Goal: Task Accomplishment & Management: Use online tool/utility

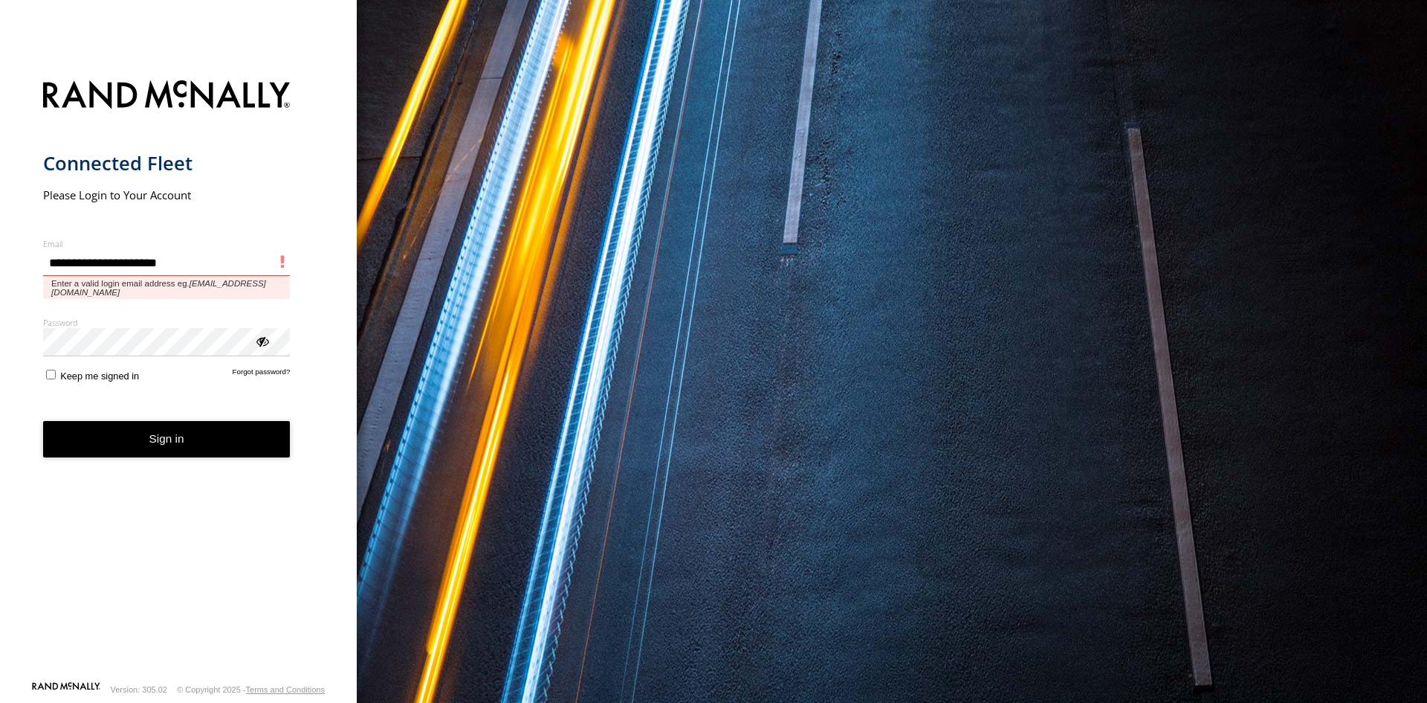
type input "**********"
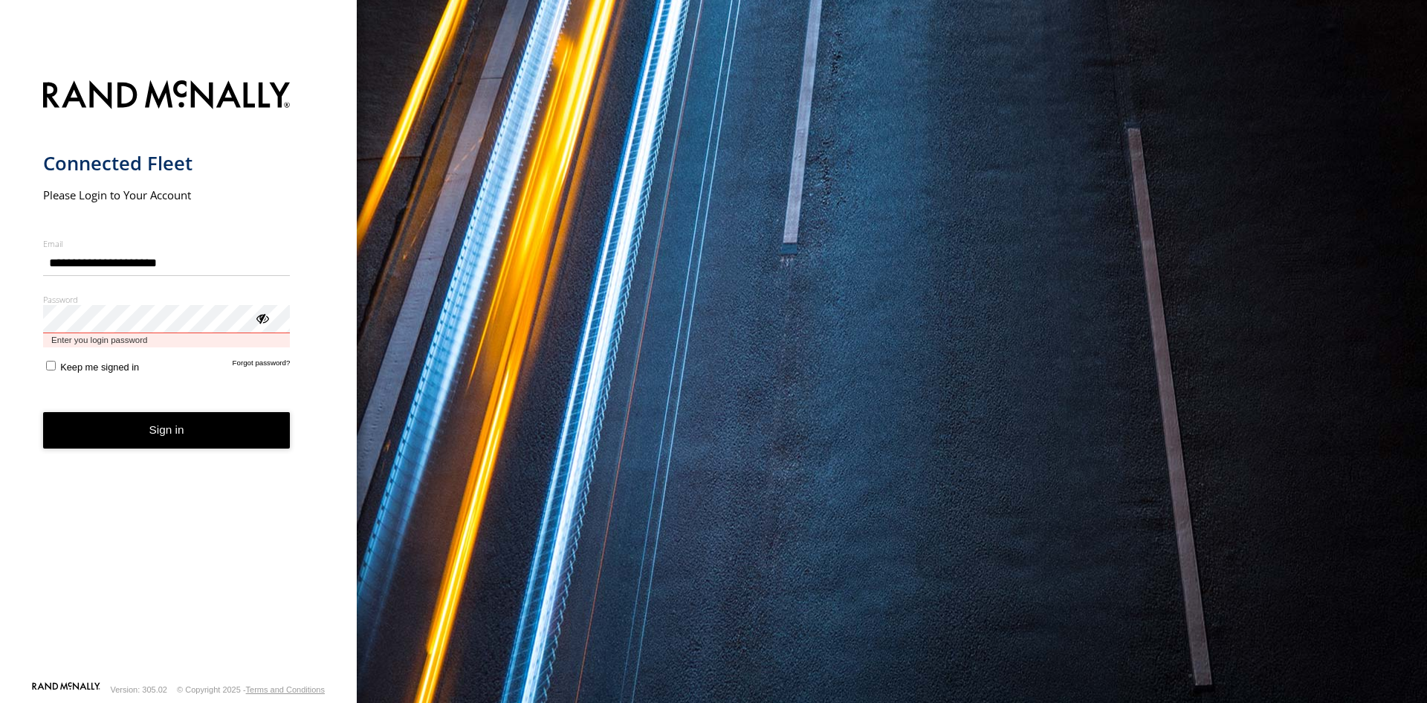
click at [43, 412] on button "Sign in" at bounding box center [167, 430] width 248 height 36
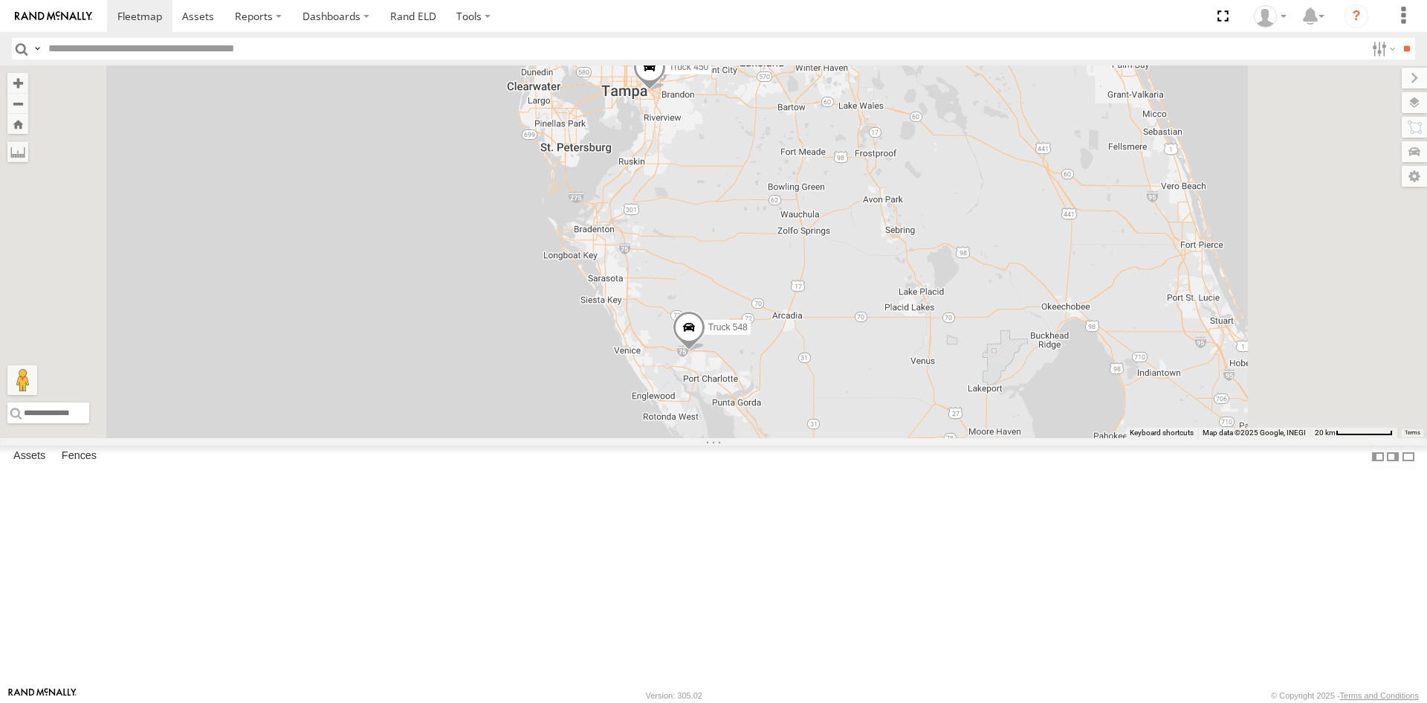
click at [0, 0] on link at bounding box center [0, 0] width 0 height 0
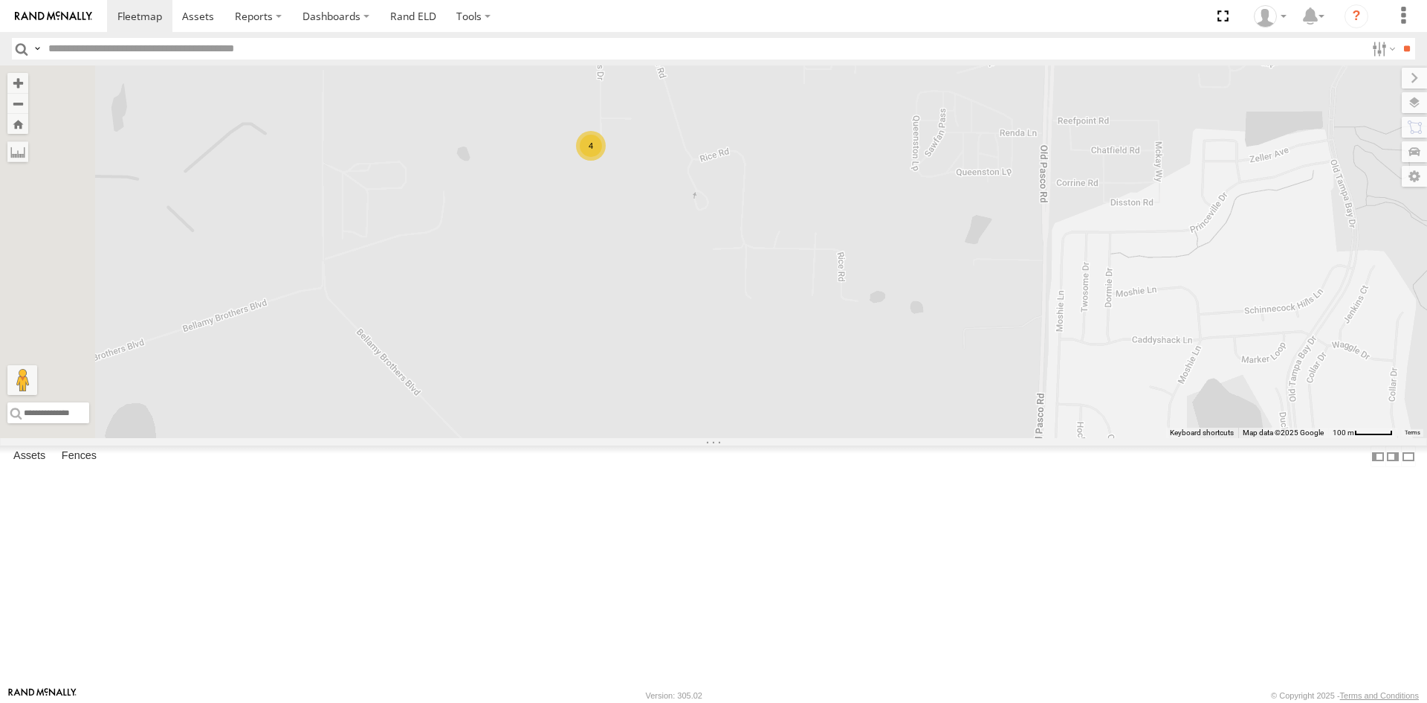
click at [606, 161] on div "4" at bounding box center [591, 146] width 30 height 30
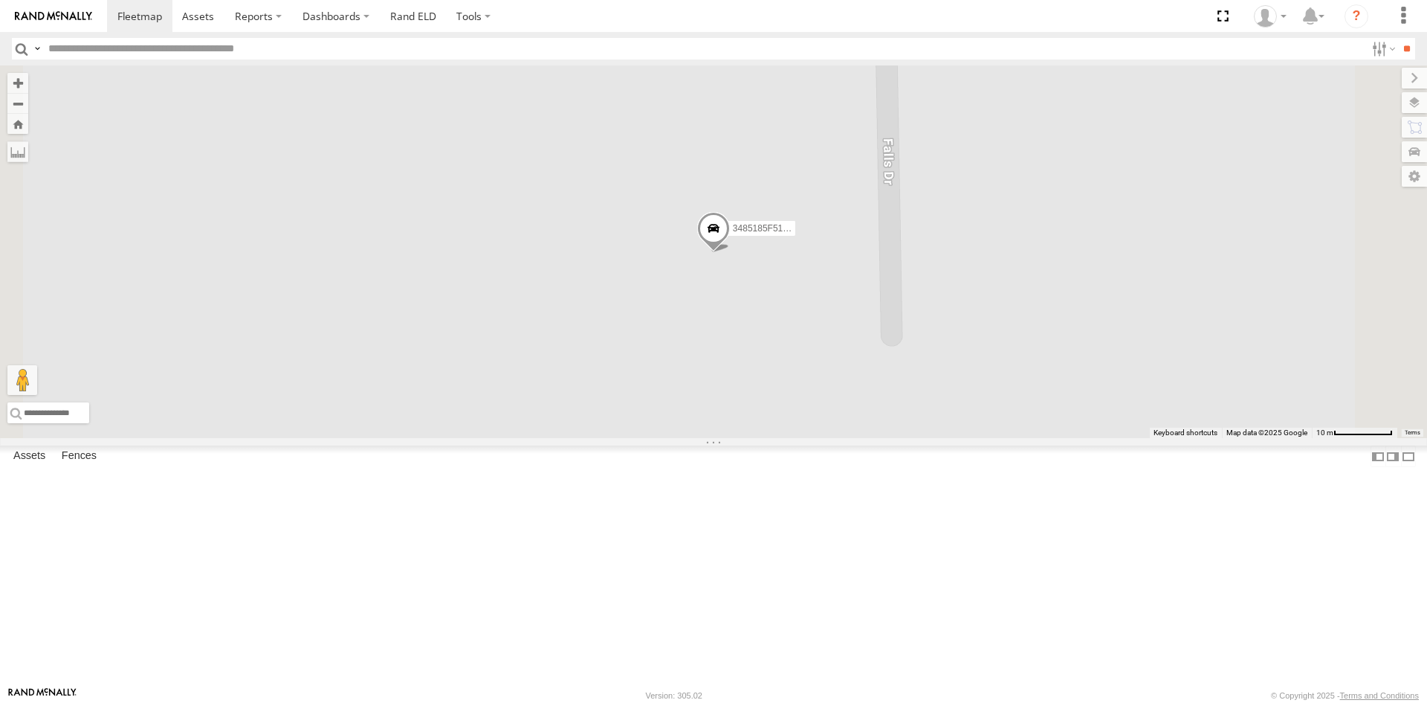
click at [730, 251] on span at bounding box center [713, 231] width 33 height 40
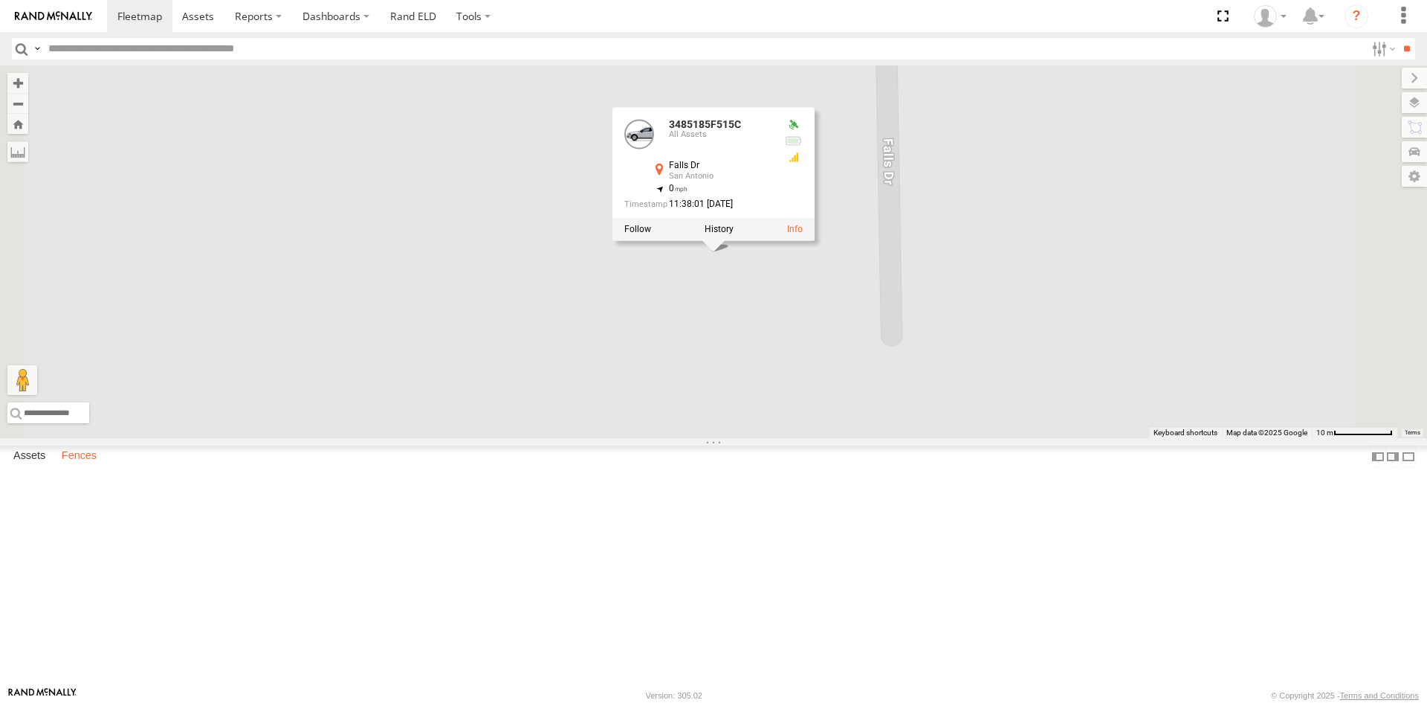
click at [78, 467] on label "Fences" at bounding box center [79, 456] width 50 height 21
click at [50, 467] on label "Assets" at bounding box center [29, 456] width 47 height 21
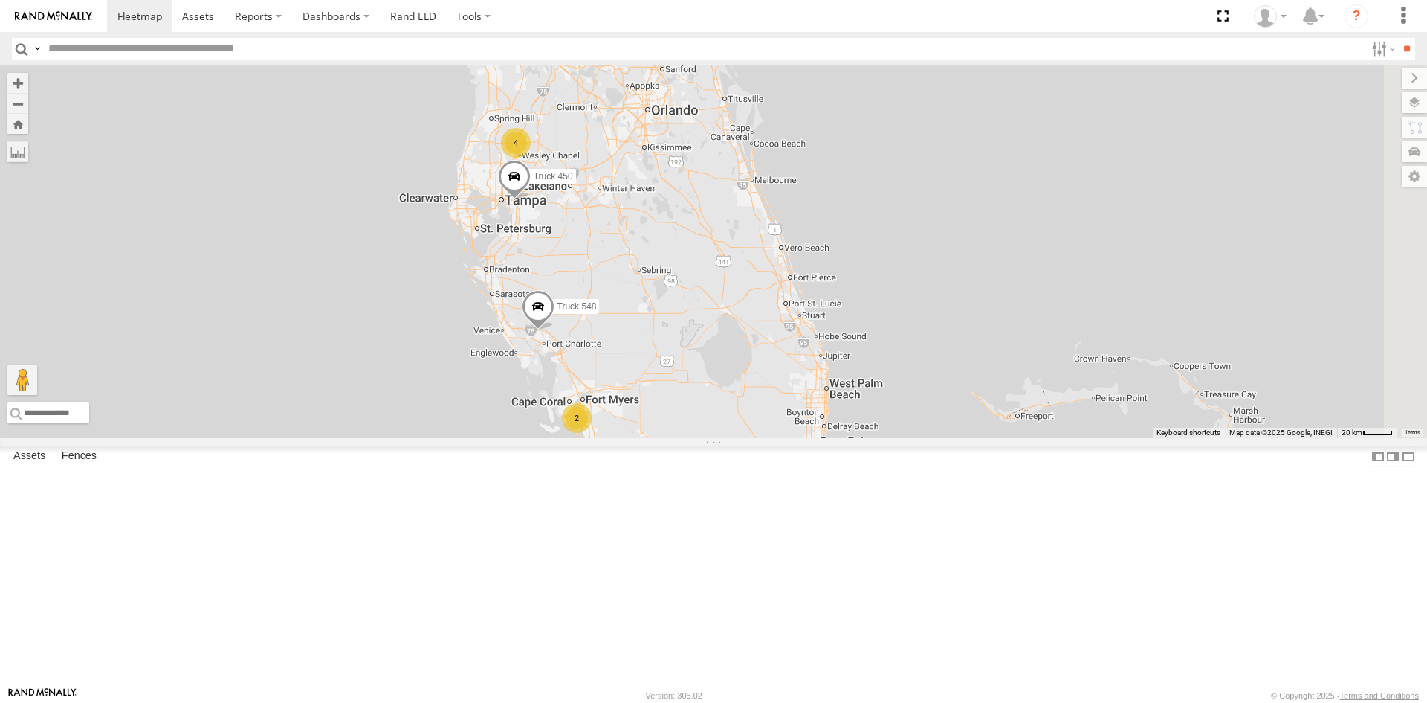
drag, startPoint x: 1043, startPoint y: 523, endPoint x: 668, endPoint y: 383, distance: 399.9
click at [668, 383] on div "Truck 548 Truck 450 4 2" at bounding box center [713, 251] width 1427 height 372
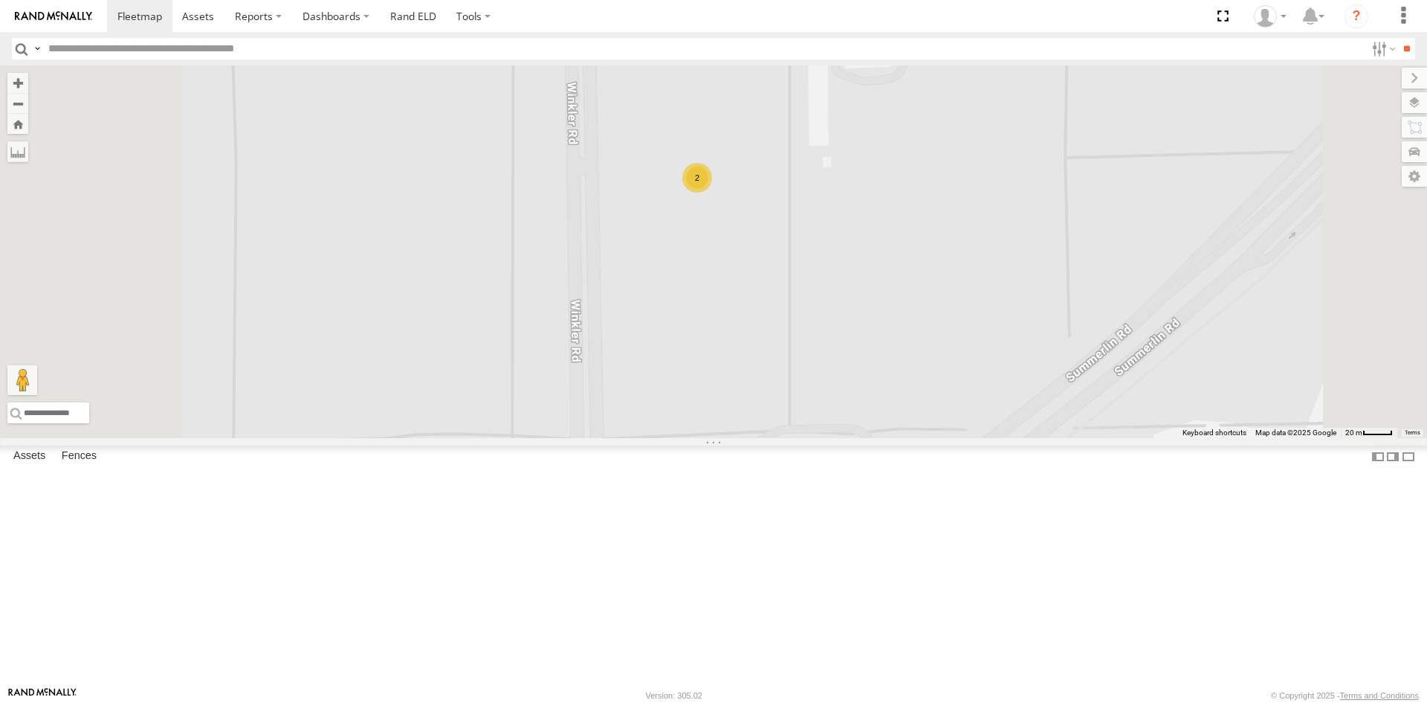
click at [712, 193] on div "2" at bounding box center [697, 178] width 30 height 30
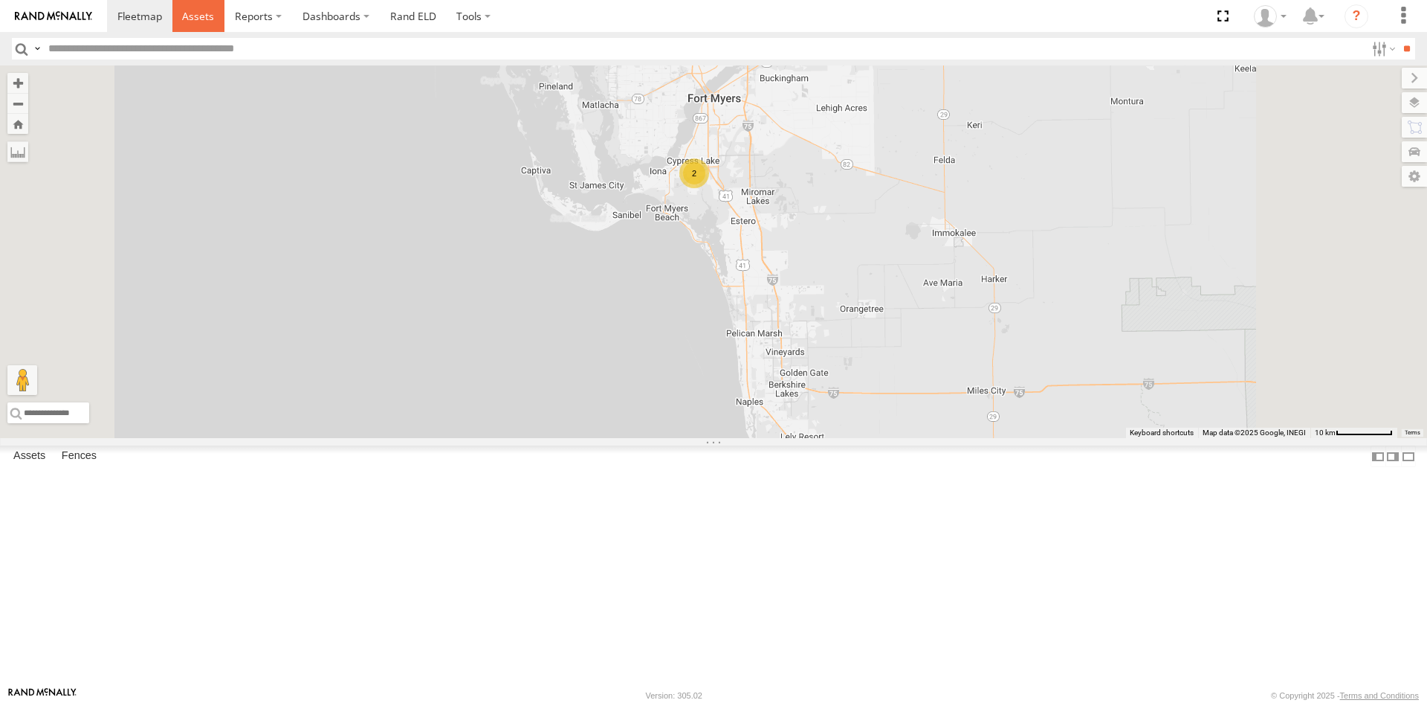
click at [198, 24] on link at bounding box center [198, 16] width 53 height 32
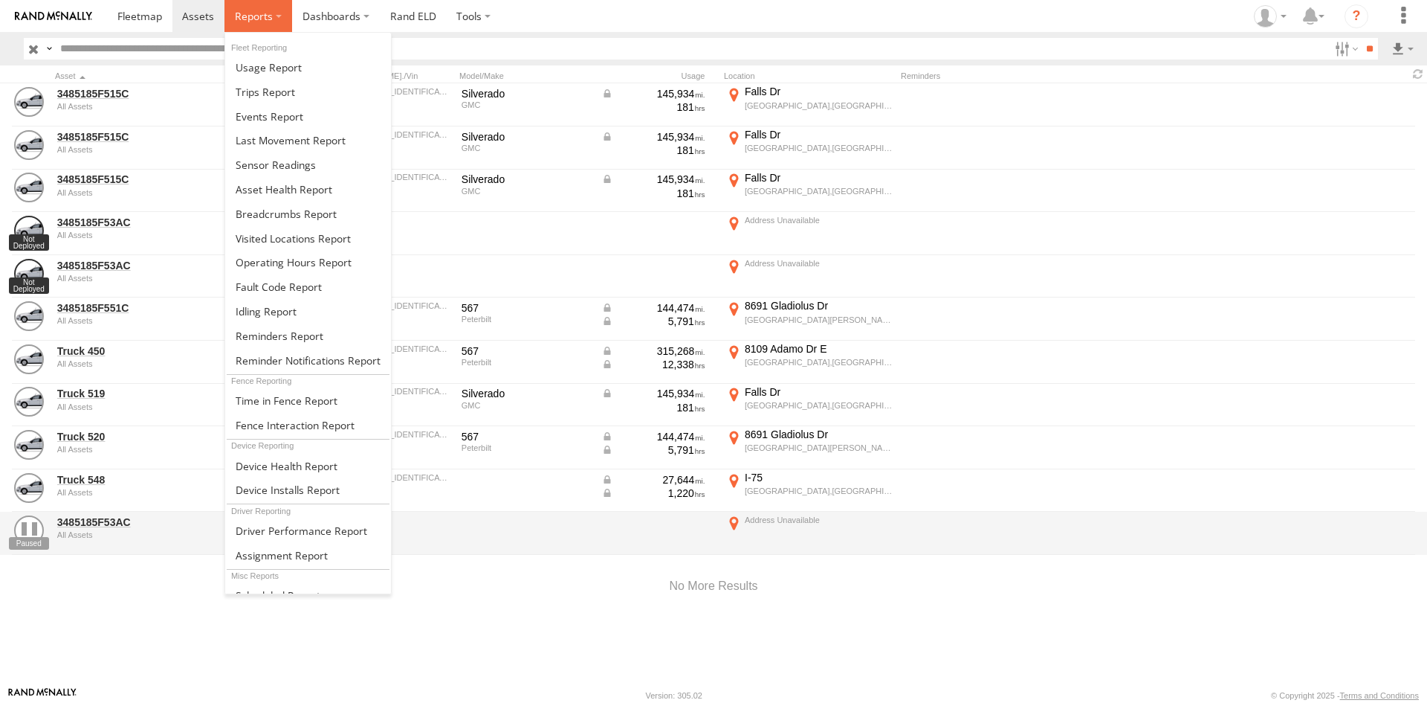
click at [272, 13] on label at bounding box center [259, 16] width 68 height 32
